Goal: Complete application form

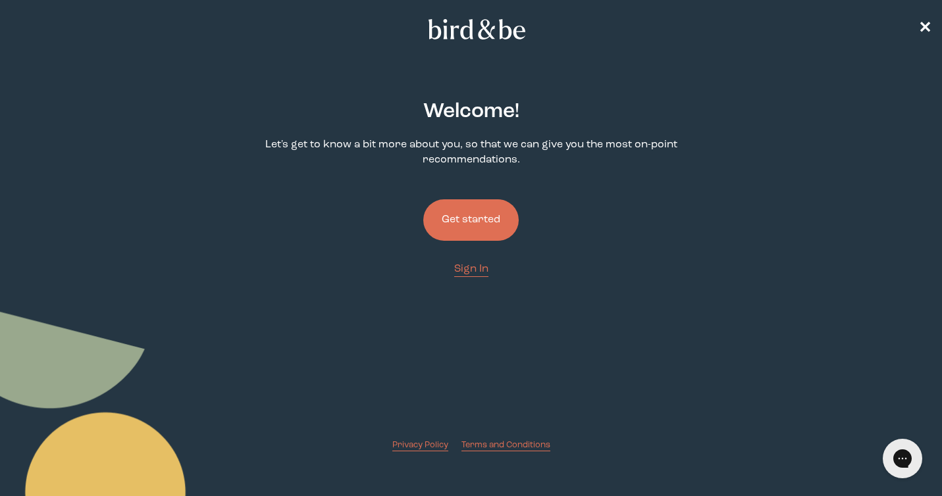
click at [467, 228] on button "Get started" at bounding box center [470, 219] width 95 height 41
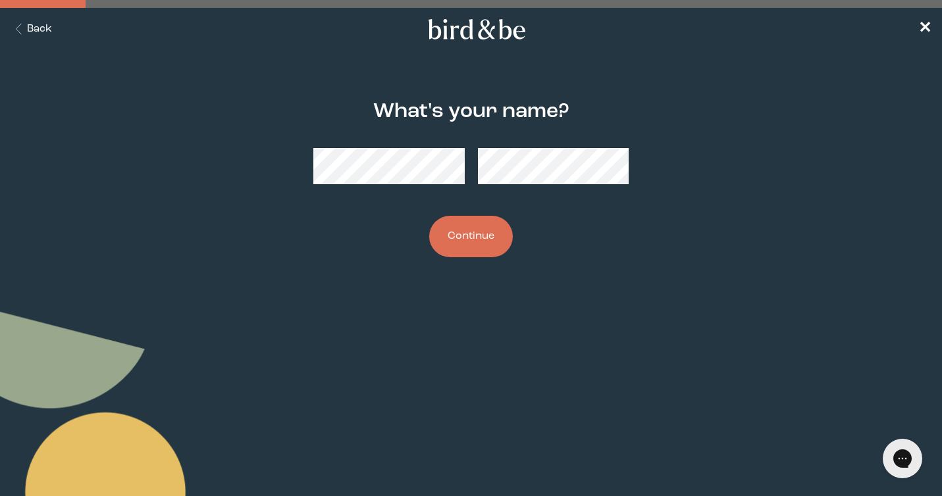
click at [466, 244] on button "Continue" at bounding box center [471, 236] width 84 height 41
click at [473, 251] on button "Continue" at bounding box center [471, 236] width 84 height 41
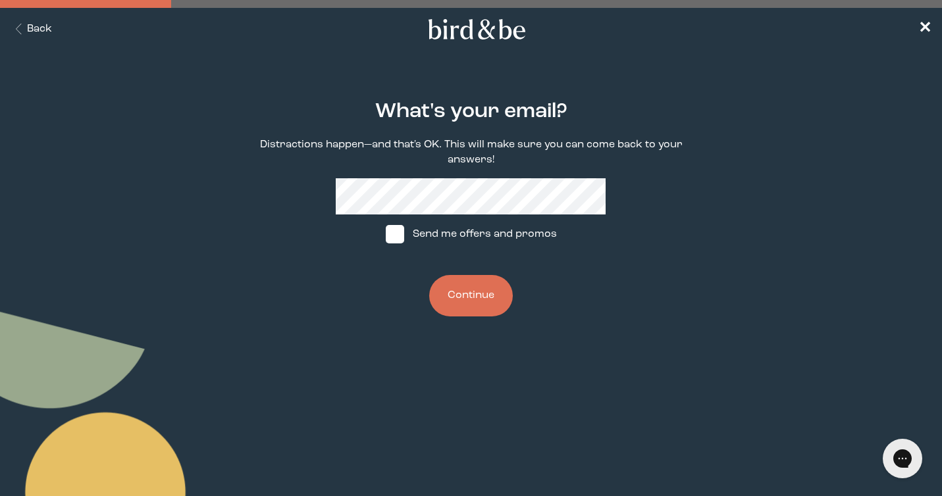
click at [469, 301] on button "Continue" at bounding box center [471, 295] width 84 height 41
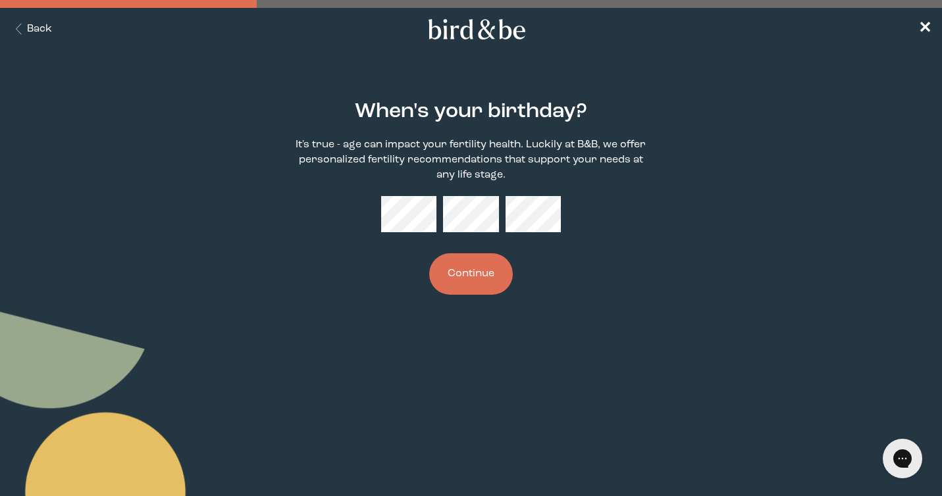
click at [429, 253] on button "Continue" at bounding box center [471, 273] width 84 height 41
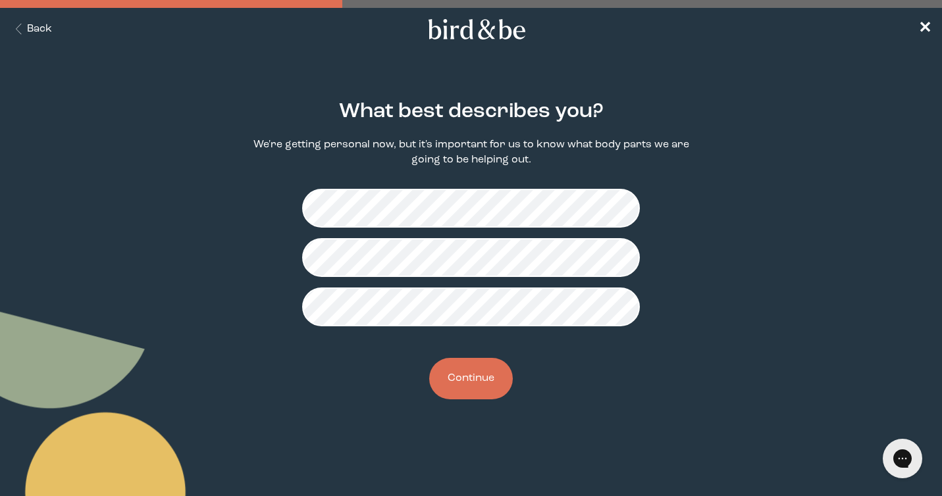
click at [470, 388] on button "Continue" at bounding box center [471, 378] width 84 height 41
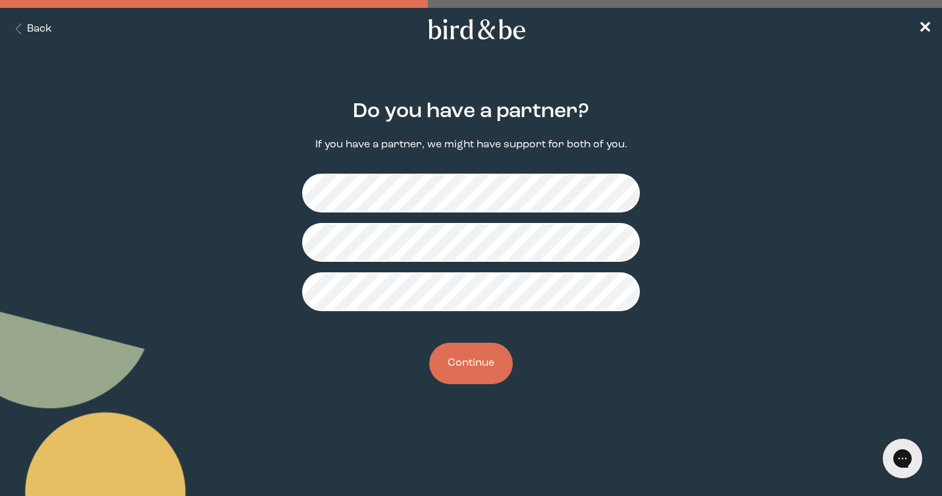
click at [480, 369] on button "Continue" at bounding box center [471, 363] width 84 height 41
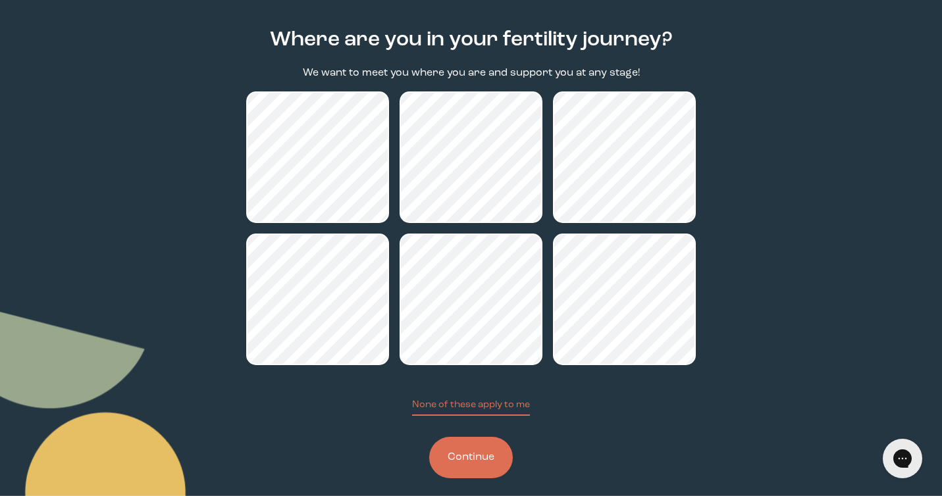
scroll to position [86, 0]
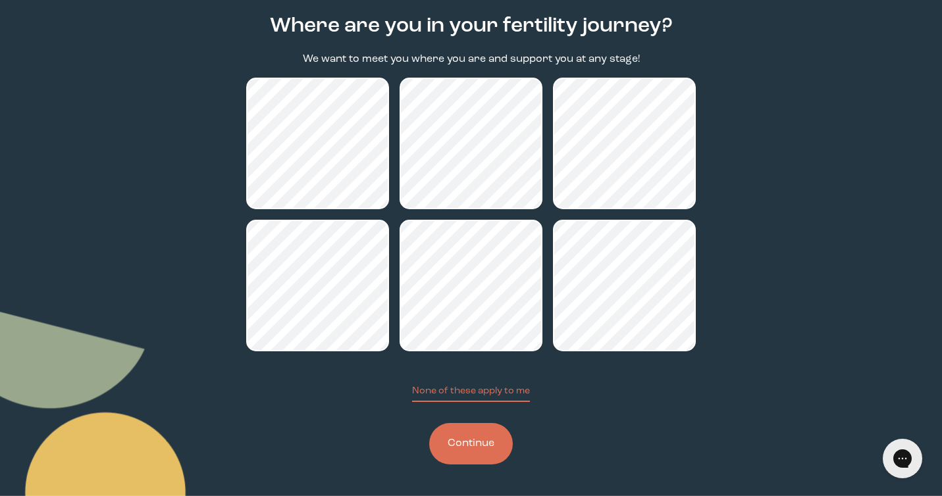
click at [479, 454] on button "Continue" at bounding box center [471, 443] width 84 height 41
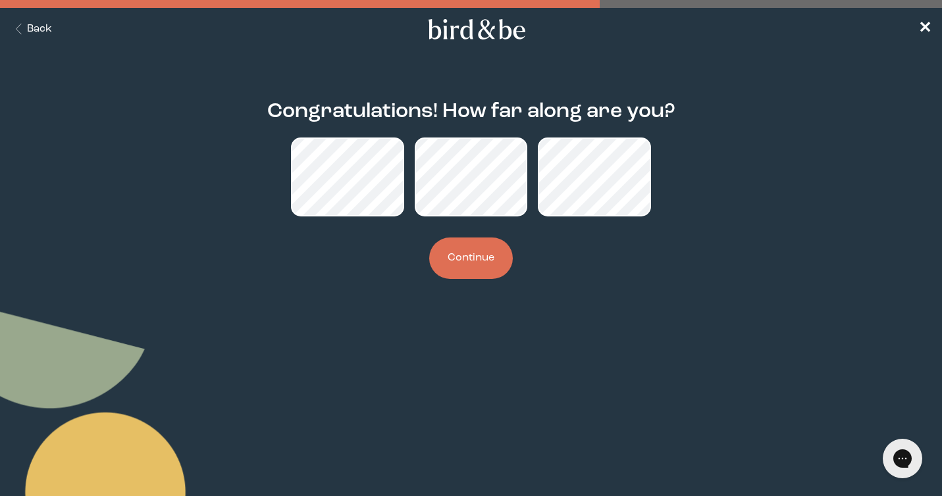
click at [469, 261] on button "Continue" at bounding box center [471, 258] width 84 height 41
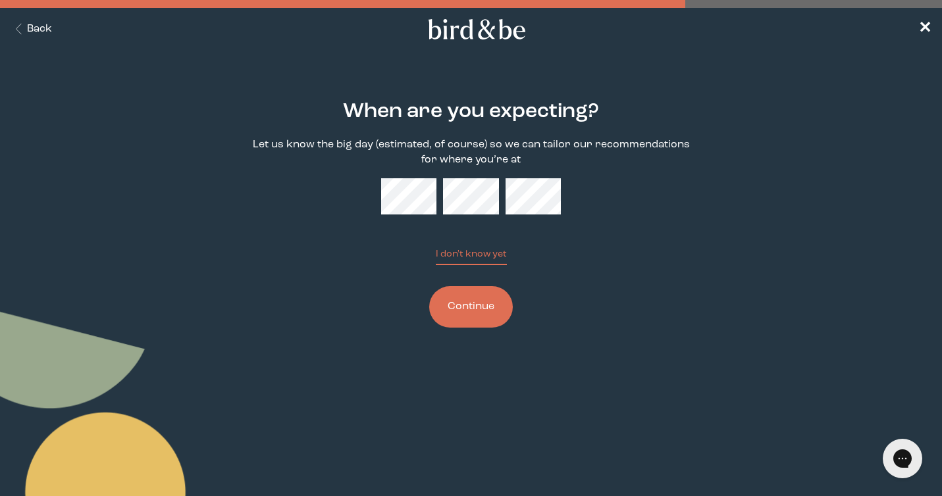
click at [484, 309] on button "Continue" at bounding box center [471, 306] width 84 height 41
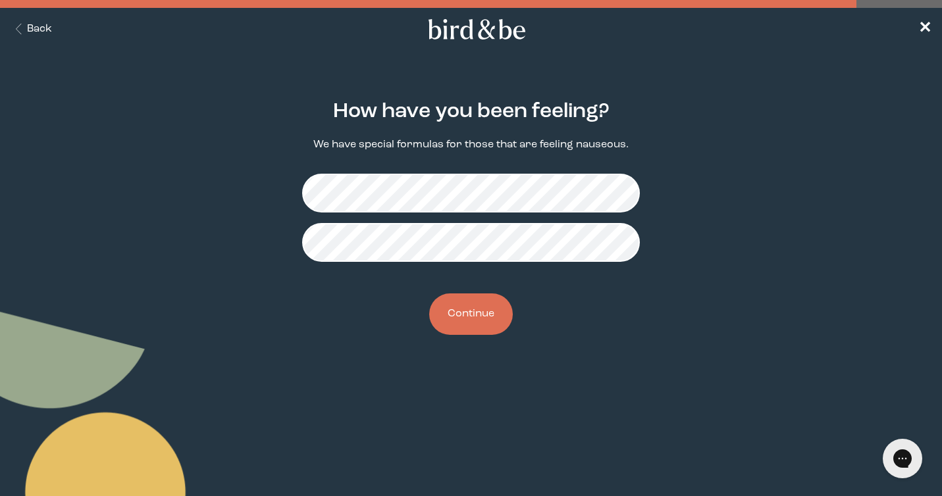
click at [455, 320] on button "Continue" at bounding box center [471, 313] width 84 height 41
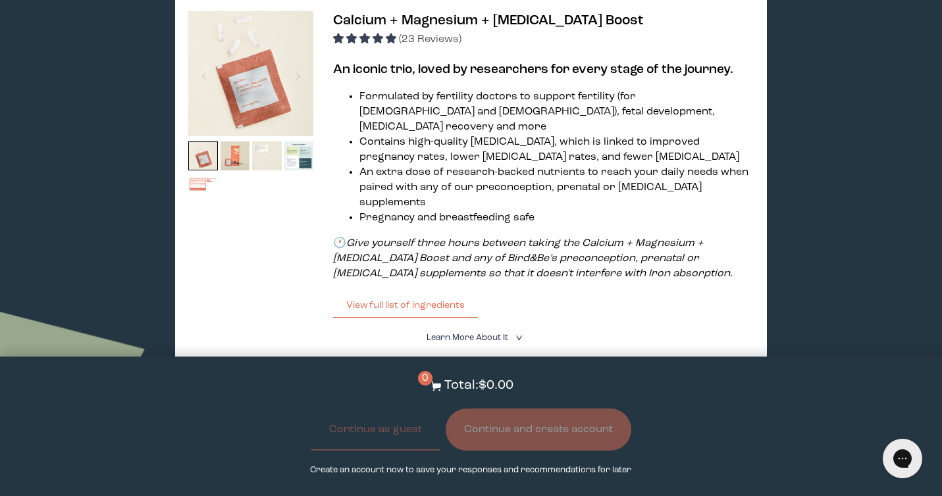
scroll to position [234, 0]
click at [402, 292] on button "View full list of ingredients" at bounding box center [405, 305] width 145 height 26
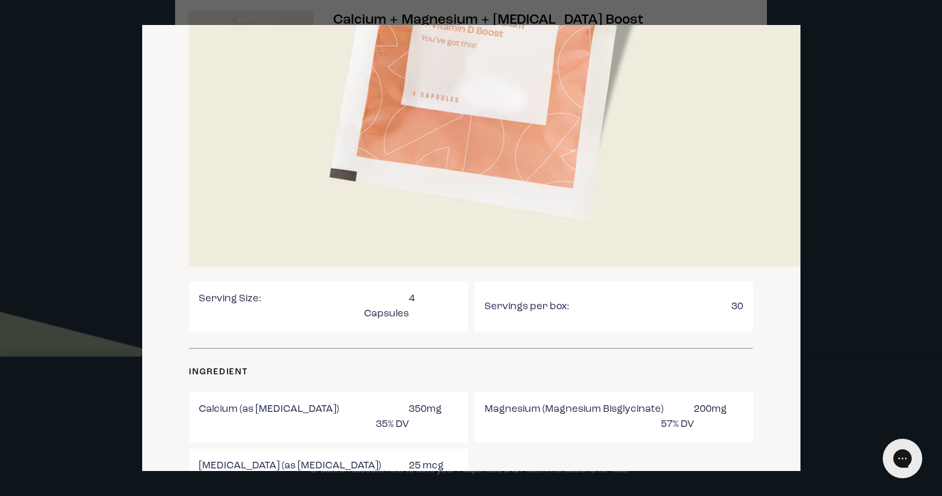
scroll to position [0, 0]
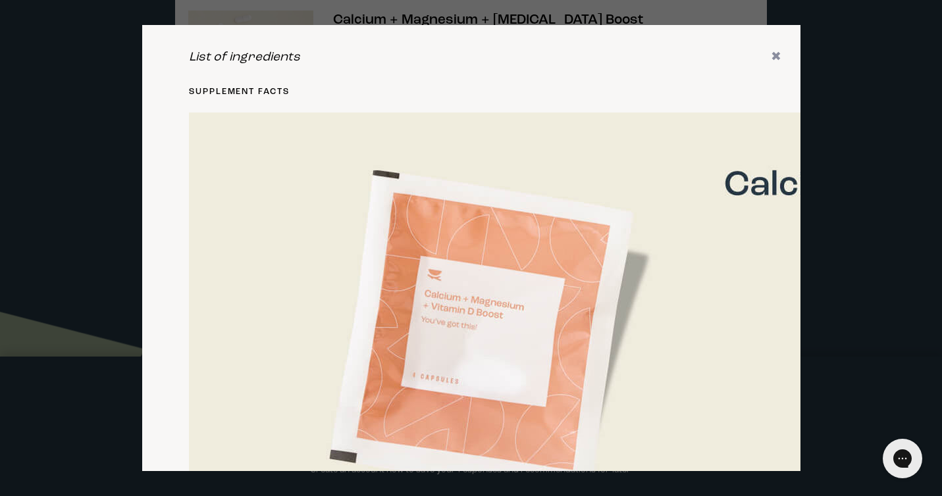
click at [776, 56] on icon "✖" at bounding box center [776, 57] width 11 height 13
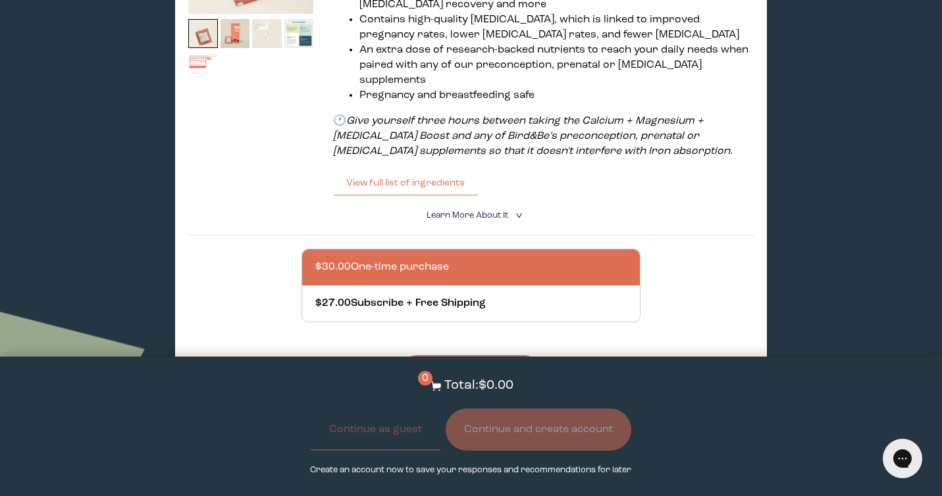
scroll to position [348, 0]
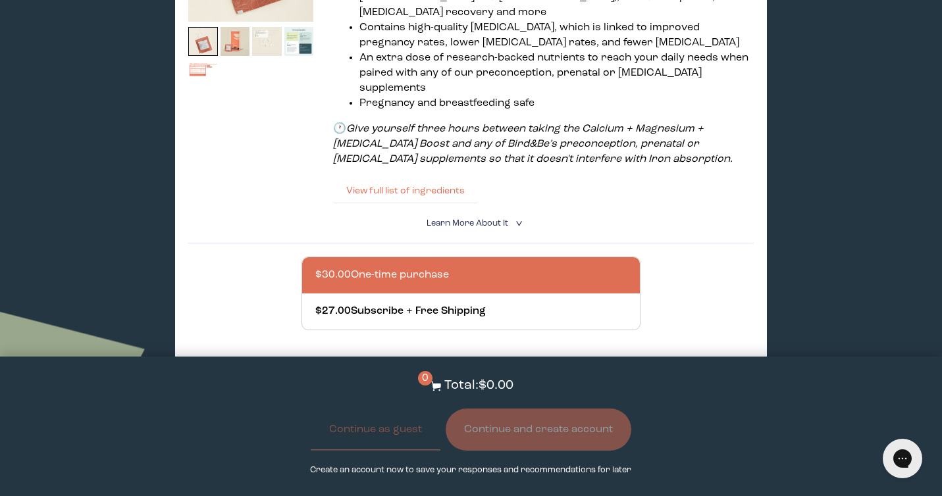
click at [437, 178] on button "View full list of ingredients" at bounding box center [405, 191] width 145 height 26
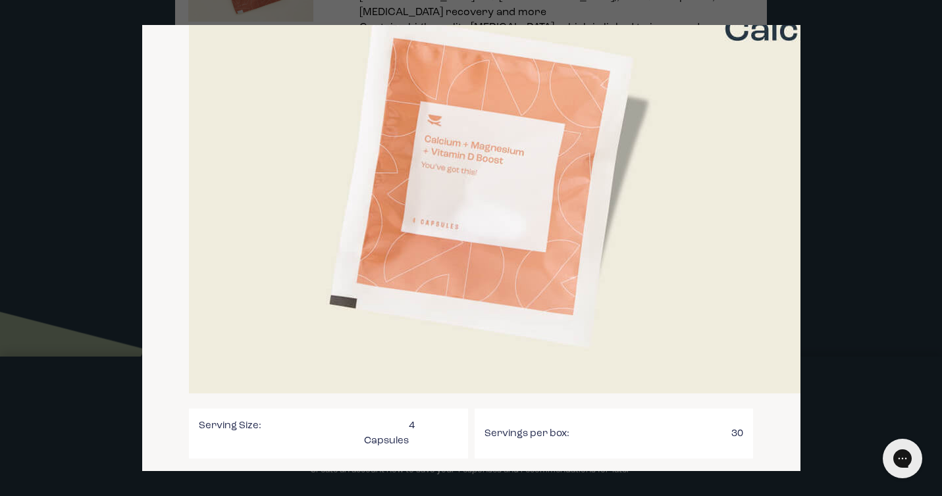
scroll to position [0, 0]
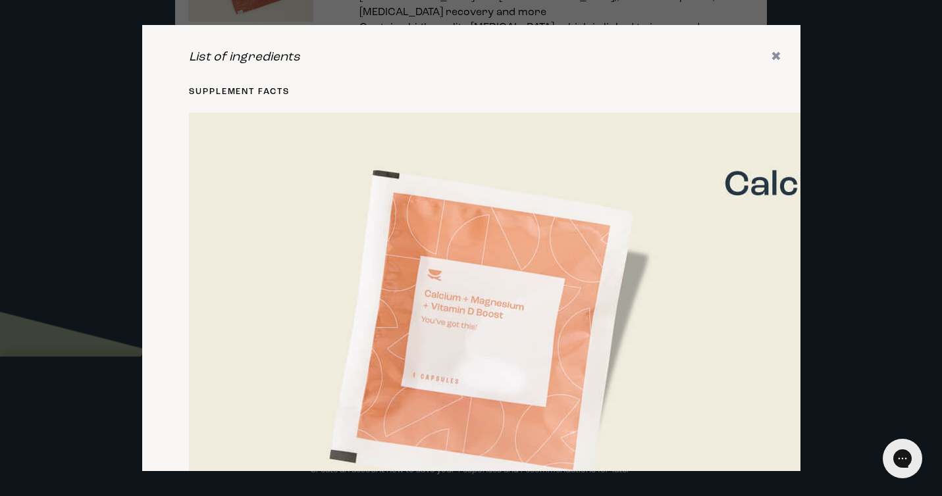
click at [777, 54] on icon "✖" at bounding box center [776, 57] width 11 height 13
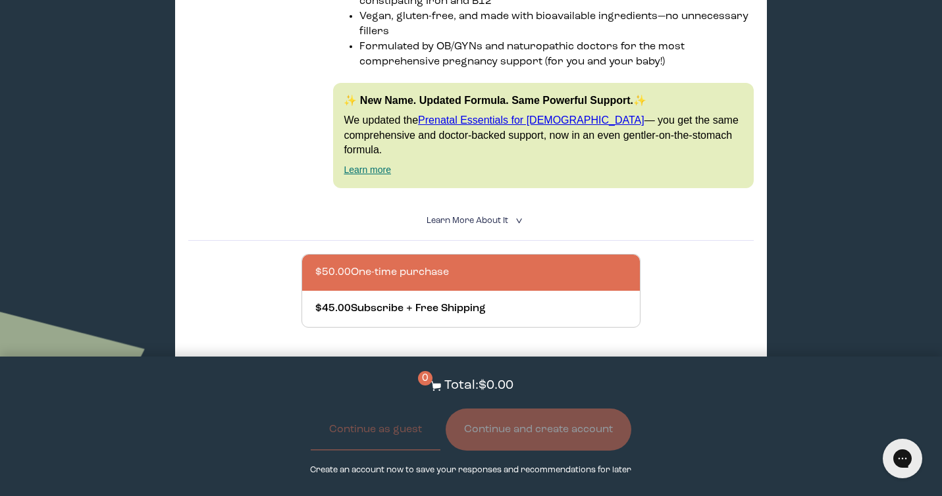
scroll to position [924, 0]
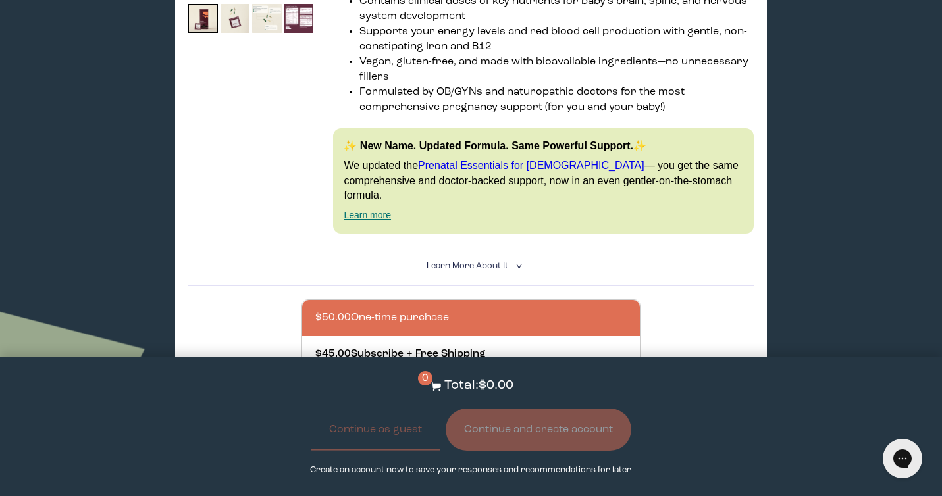
click at [478, 262] on span "Learn More About it" at bounding box center [467, 266] width 82 height 9
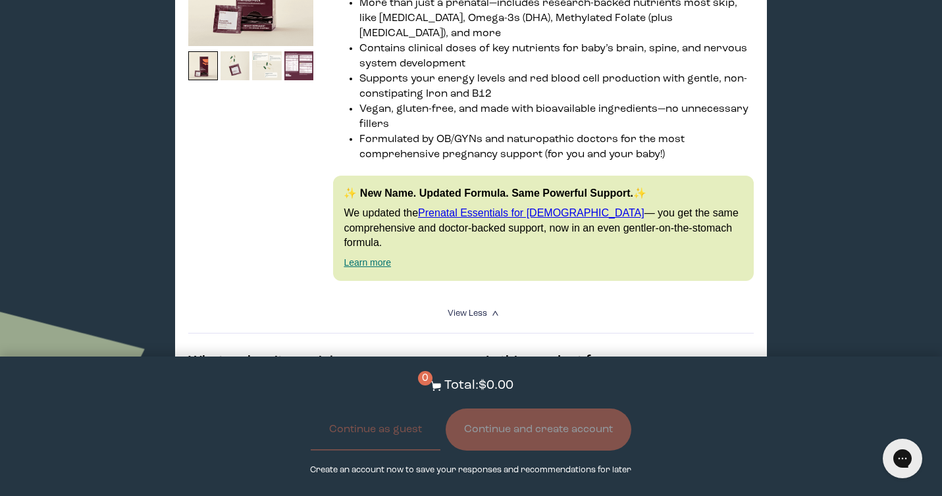
scroll to position [878, 0]
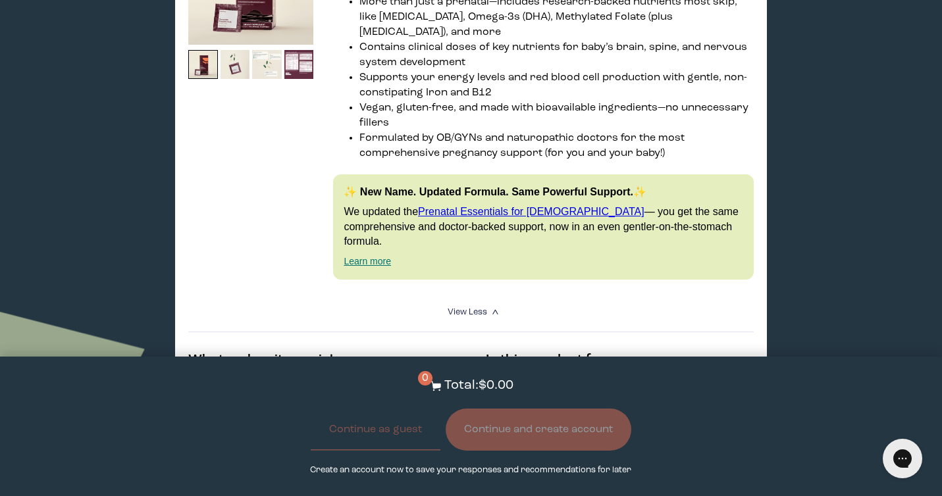
click at [376, 256] on link "Learn more" at bounding box center [366, 261] width 47 height 11
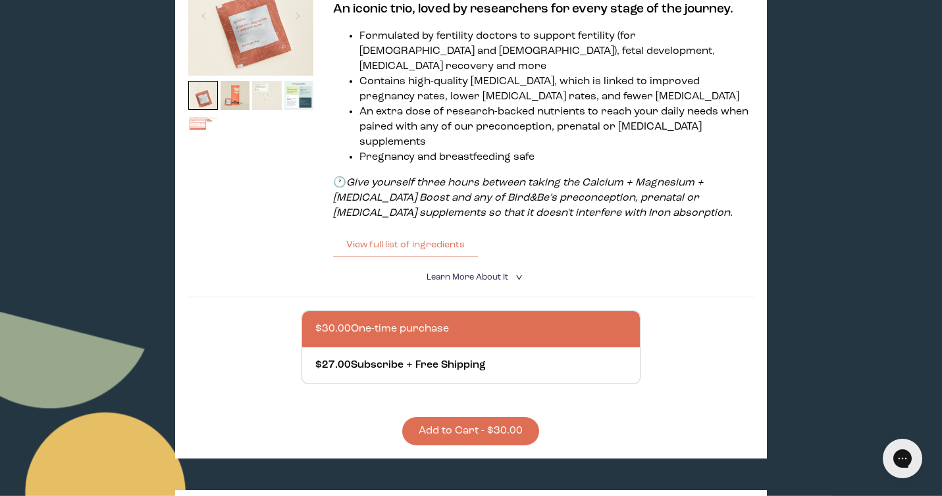
scroll to position [0, 0]
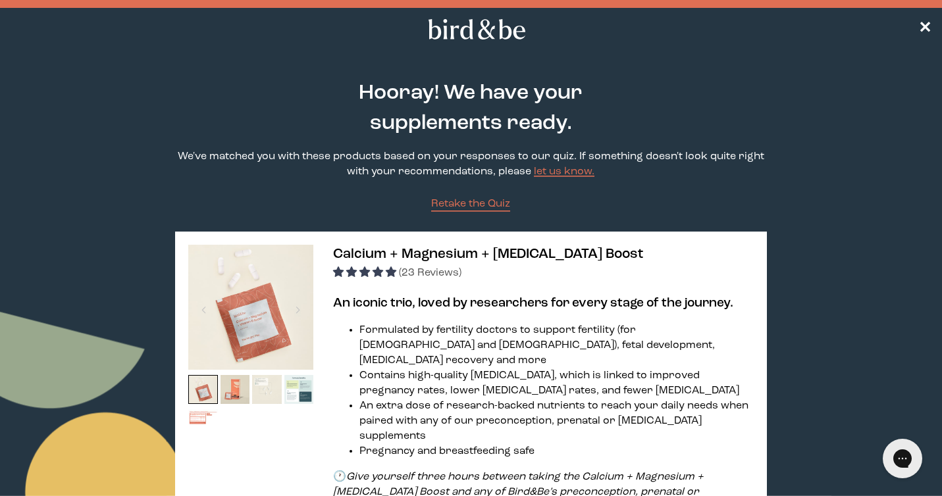
click at [468, 39] on nav "✕" at bounding box center [471, 29] width 942 height 42
click at [476, 29] on icon at bounding box center [476, 29] width 103 height 20
